Goal: Information Seeking & Learning: Learn about a topic

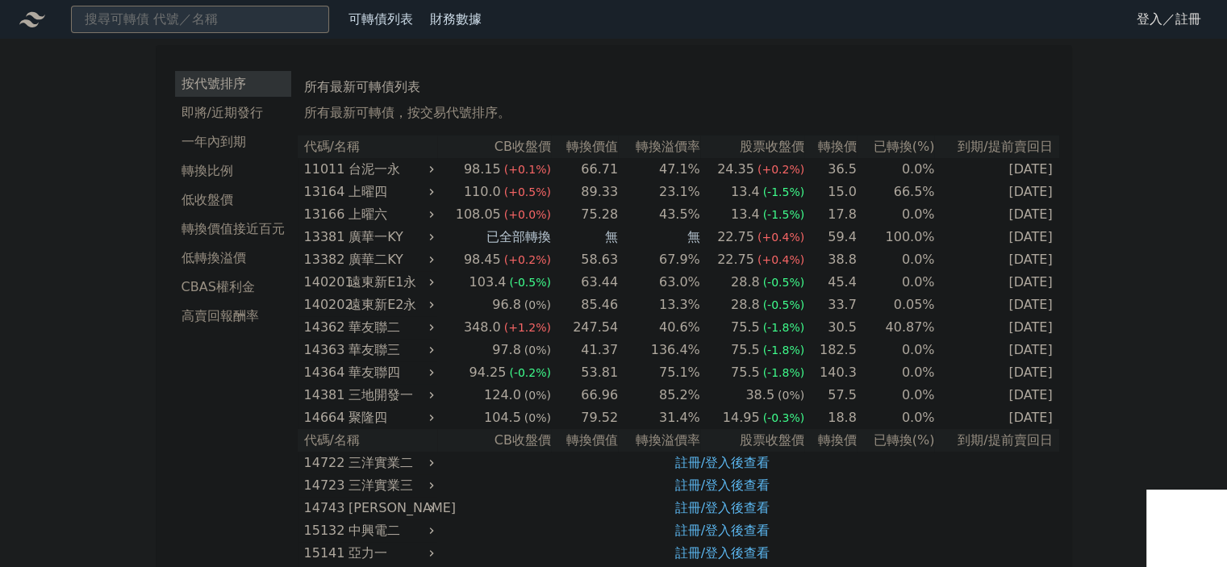
click at [1142, 25] on link "登入／註冊" at bounding box center [1169, 19] width 90 height 26
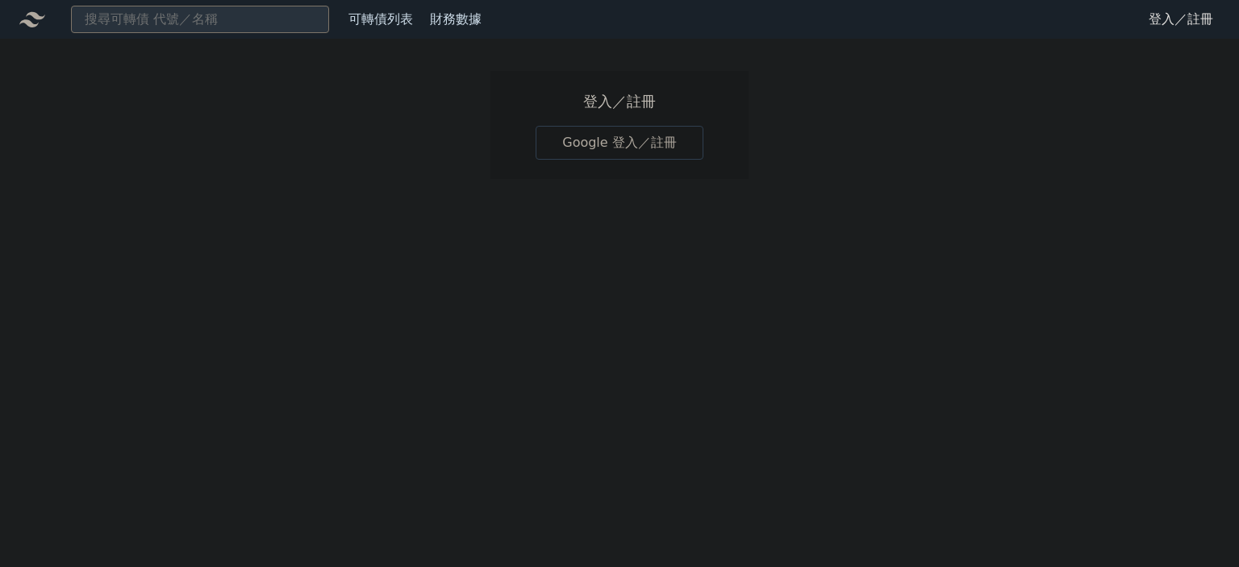
click at [587, 130] on link "Google 登入／註冊" at bounding box center [620, 143] width 168 height 34
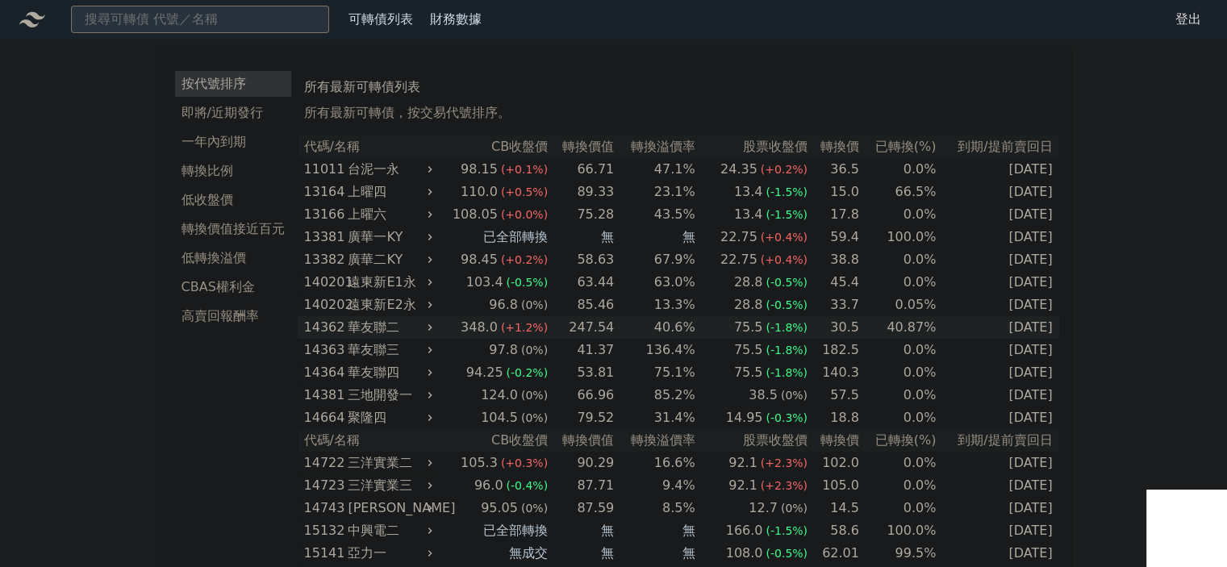
scroll to position [676, 0]
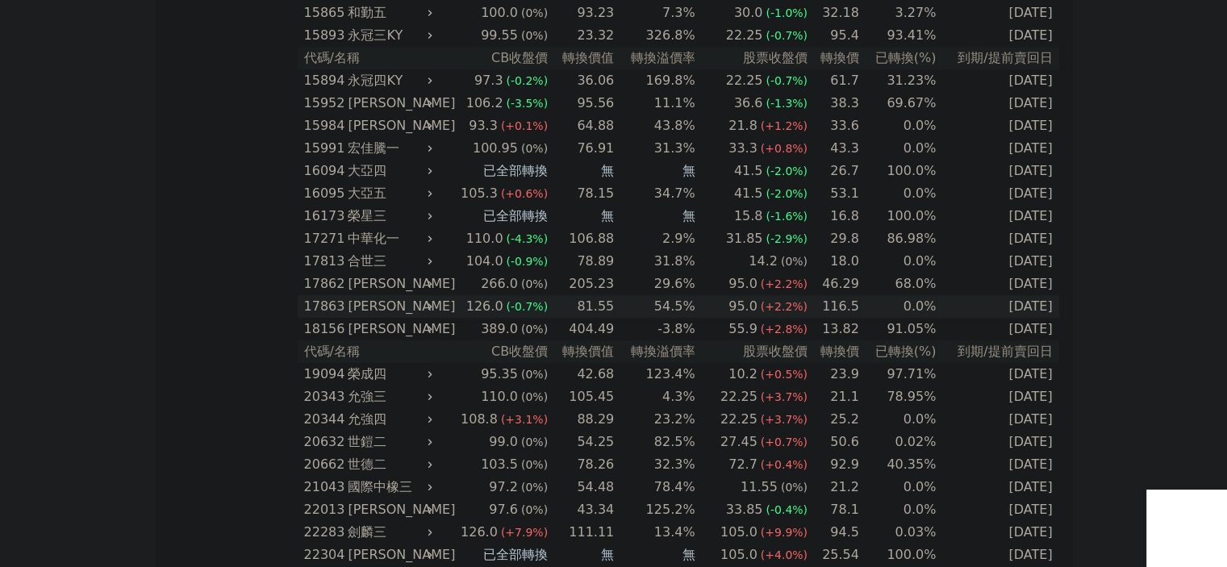
click at [374, 306] on div "[PERSON_NAME]" at bounding box center [388, 306] width 81 height 23
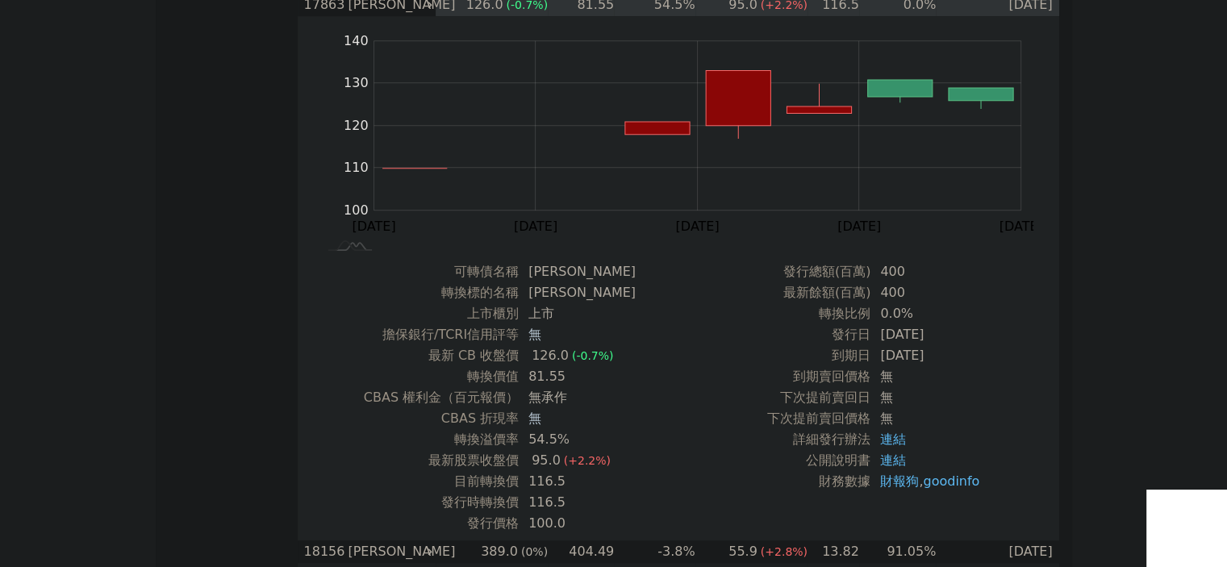
scroll to position [868, 0]
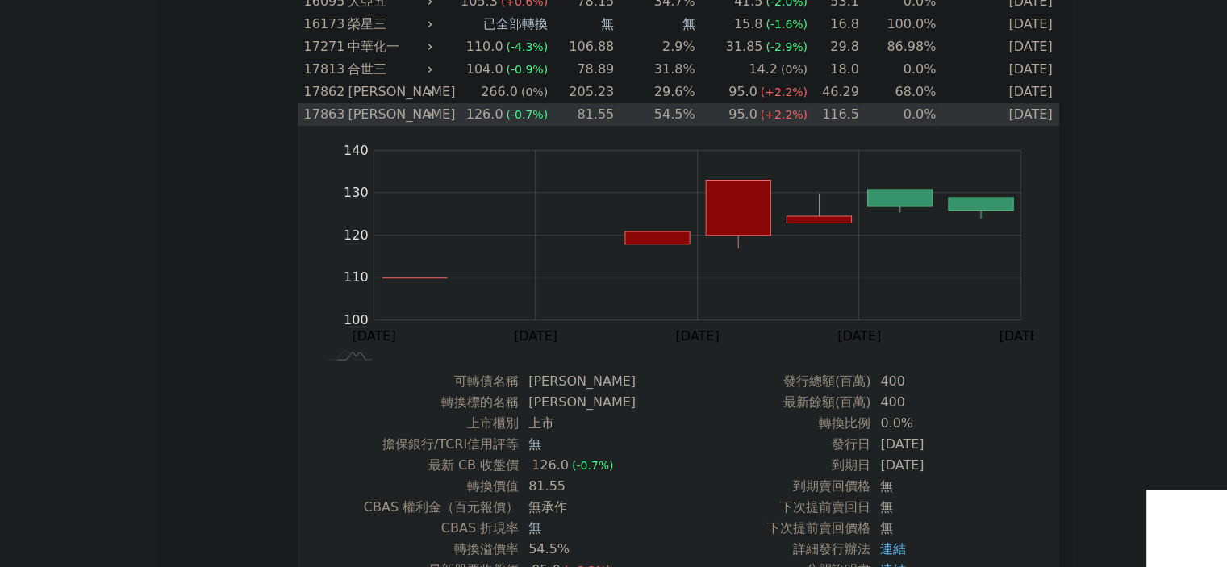
click at [365, 110] on div "[PERSON_NAME]" at bounding box center [388, 114] width 81 height 23
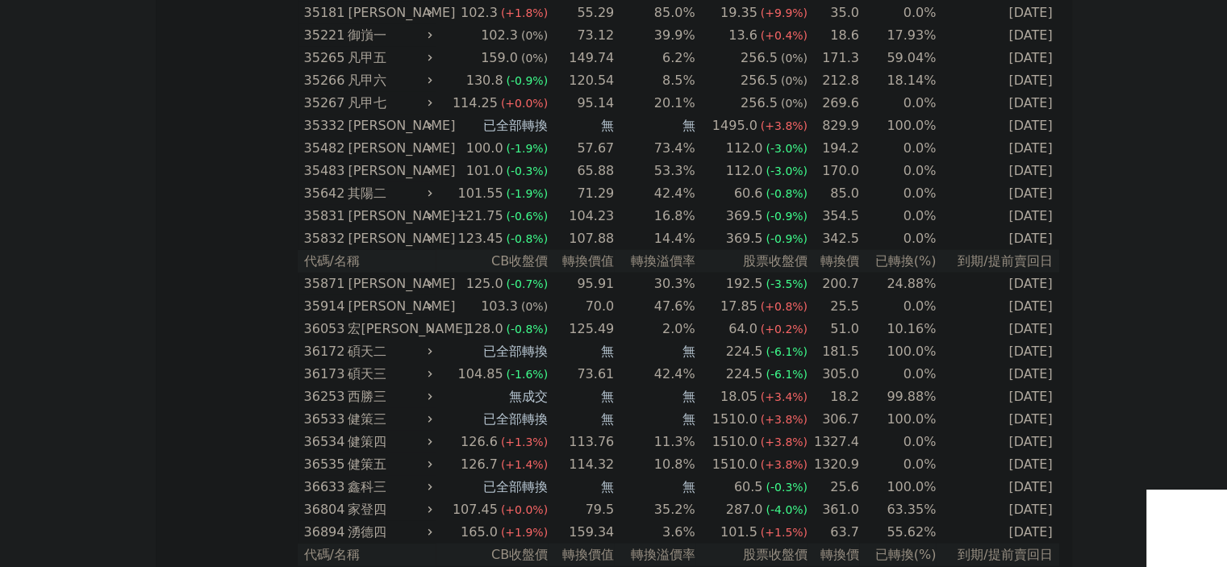
scroll to position [3703, 0]
click at [380, 281] on div "[PERSON_NAME]" at bounding box center [388, 284] width 81 height 23
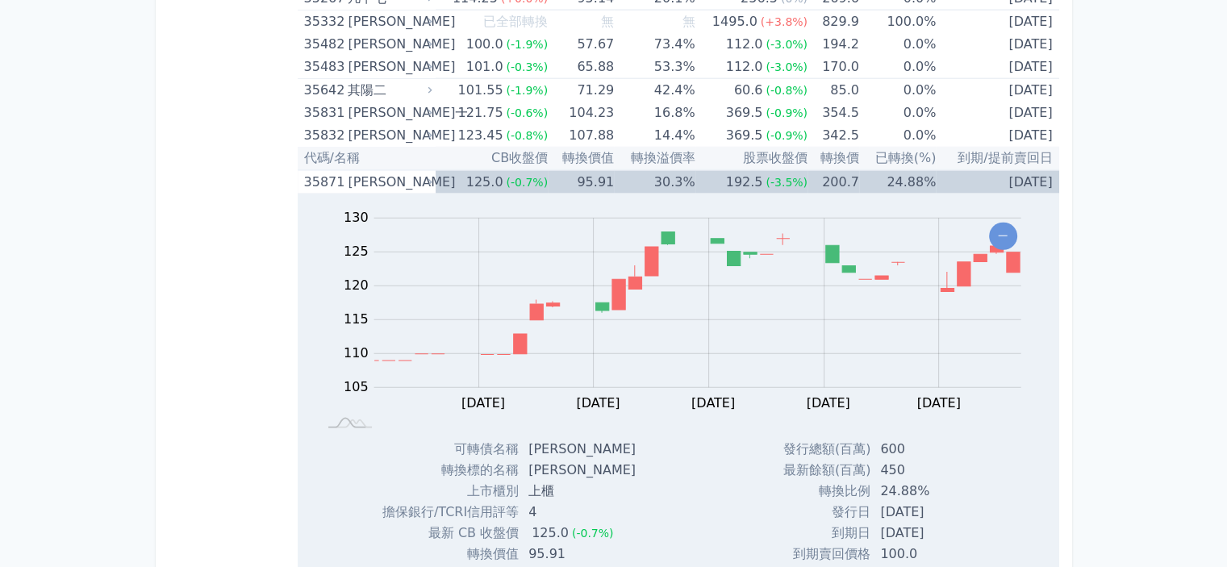
scroll to position [8588, 0]
